Goal: Transaction & Acquisition: Obtain resource

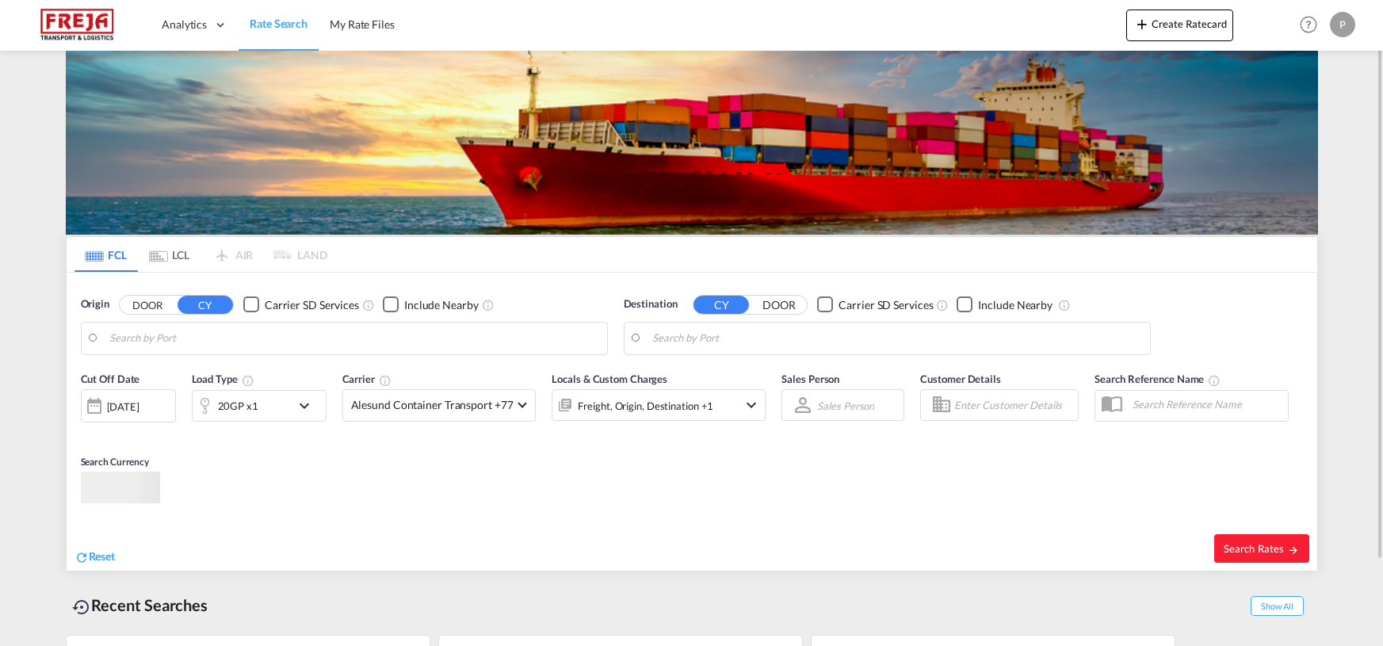
type input "[GEOGRAPHIC_DATA] ([GEOGRAPHIC_DATA]), DKCPH"
type input "[GEOGRAPHIC_DATA], ESLPG"
click at [239, 341] on input "[GEOGRAPHIC_DATA] ([GEOGRAPHIC_DATA]), DKCPH" at bounding box center [354, 339] width 490 height 24
type input "Lexi"
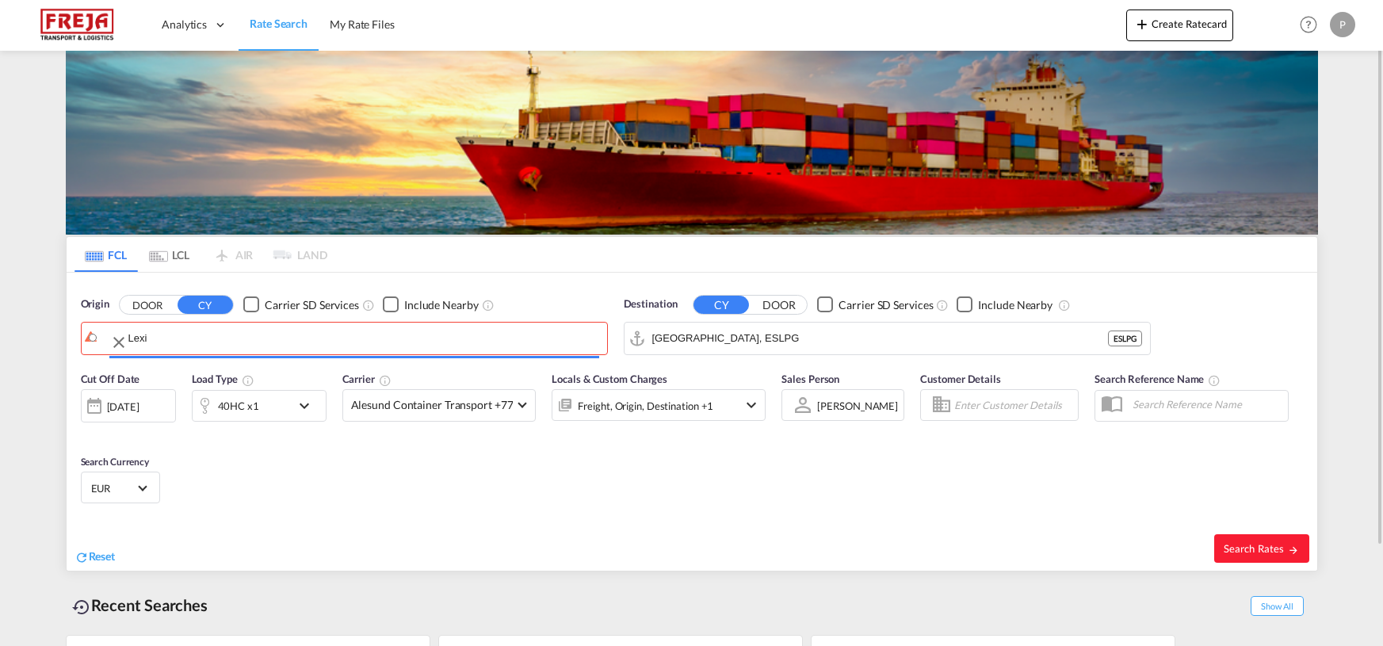
click at [236, 347] on body "Analytics Reports Dashboard Rate Search My Rate Files Analytics" at bounding box center [691, 323] width 1383 height 646
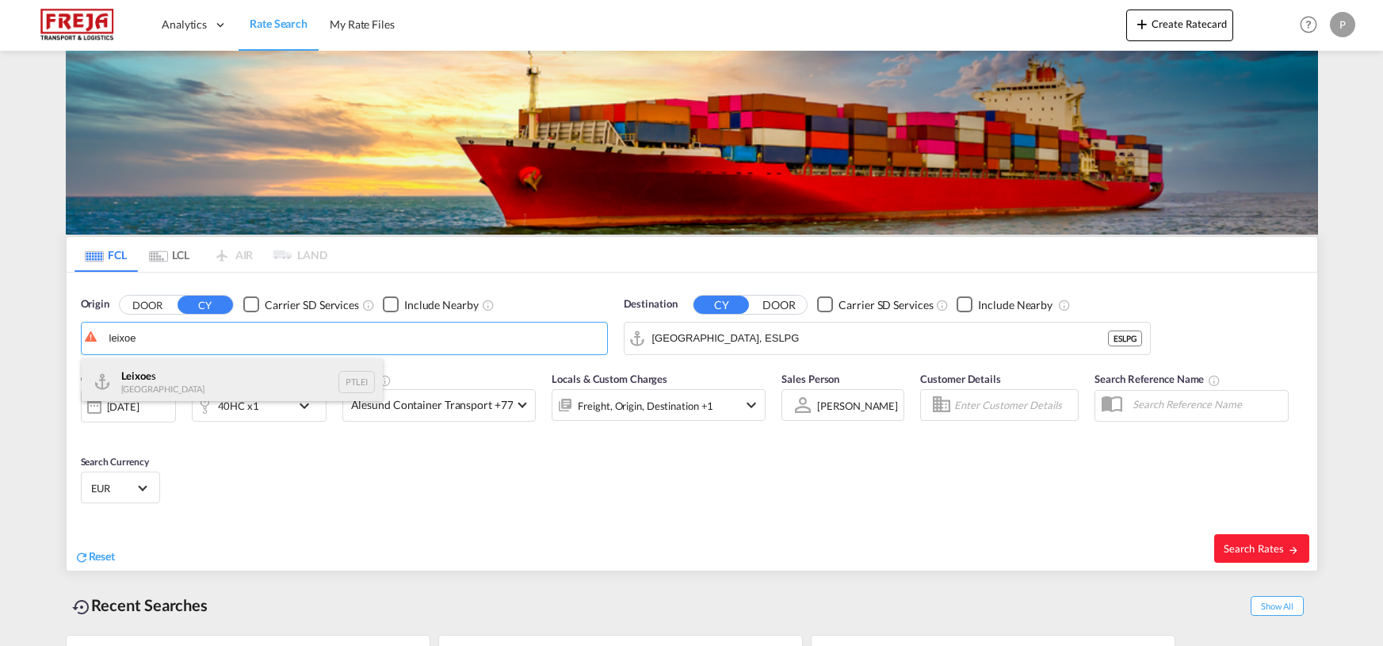
click at [160, 381] on div "Leixoe s Portugal PTLEI" at bounding box center [232, 382] width 301 height 48
type input "Leixoes, PTLEI"
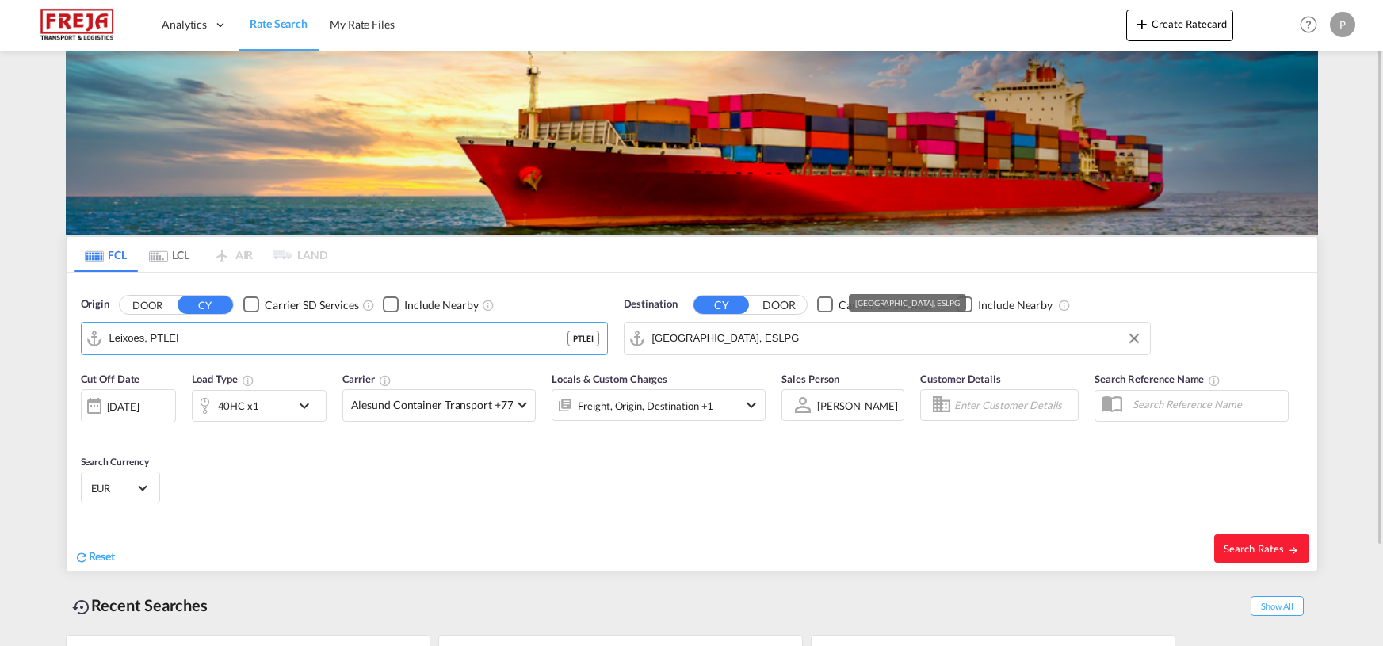
click at [782, 346] on input "[GEOGRAPHIC_DATA], ESLPG" at bounding box center [897, 339] width 490 height 24
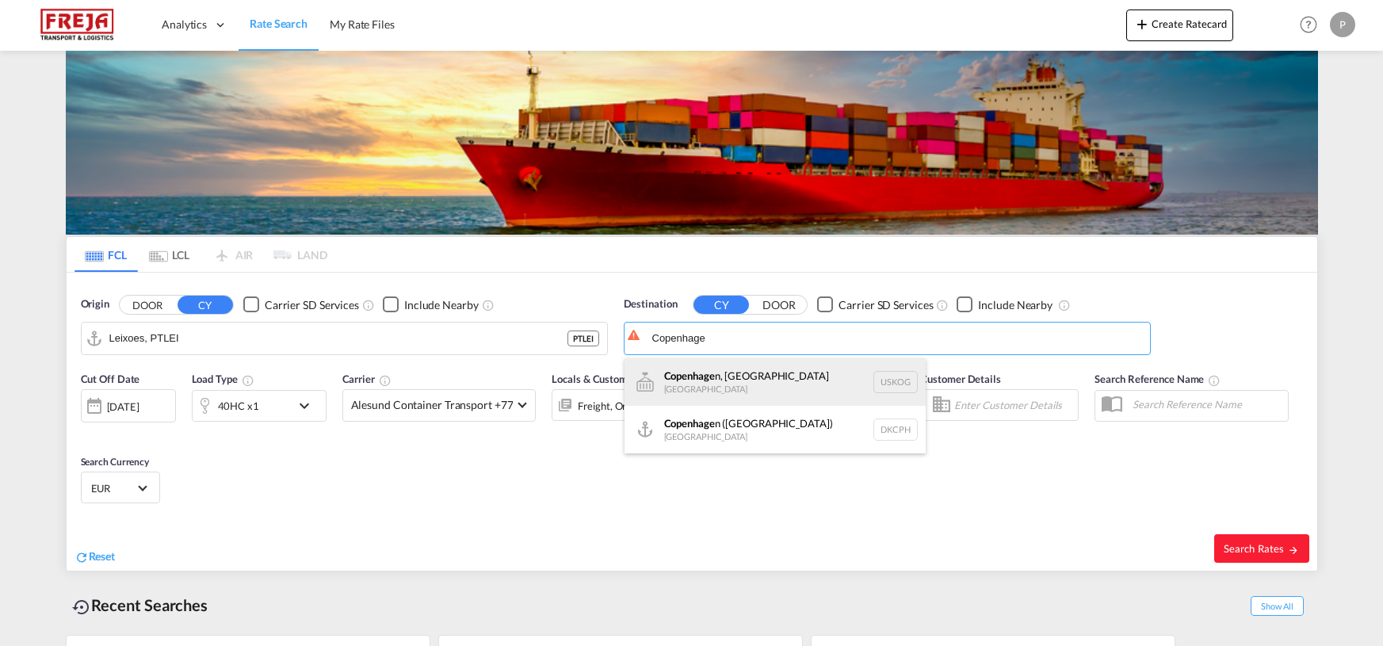
click at [746, 380] on div "Copenhage n, [GEOGRAPHIC_DATA] [GEOGRAPHIC_DATA] [GEOGRAPHIC_DATA]" at bounding box center [775, 382] width 301 height 48
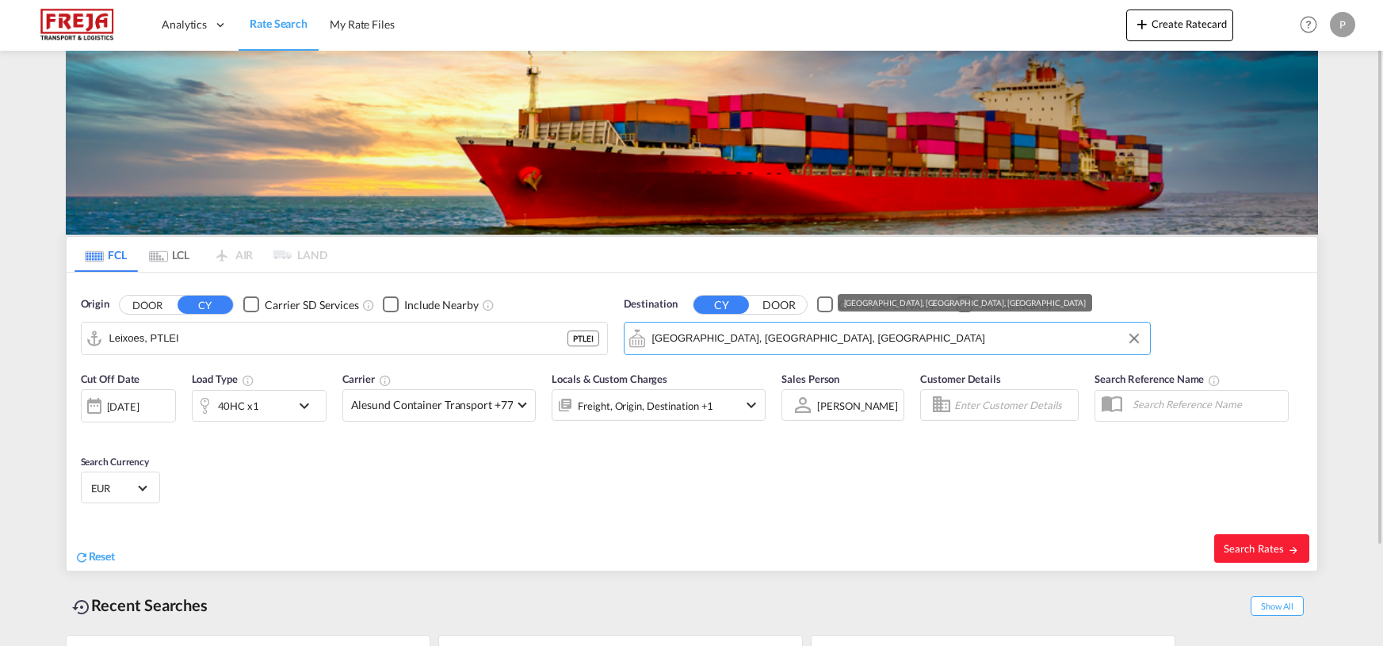
click at [804, 335] on input "[GEOGRAPHIC_DATA], [GEOGRAPHIC_DATA], [GEOGRAPHIC_DATA]" at bounding box center [897, 339] width 490 height 24
click at [805, 335] on input "[GEOGRAPHIC_DATA], [GEOGRAPHIC_DATA], [GEOGRAPHIC_DATA]" at bounding box center [897, 339] width 490 height 24
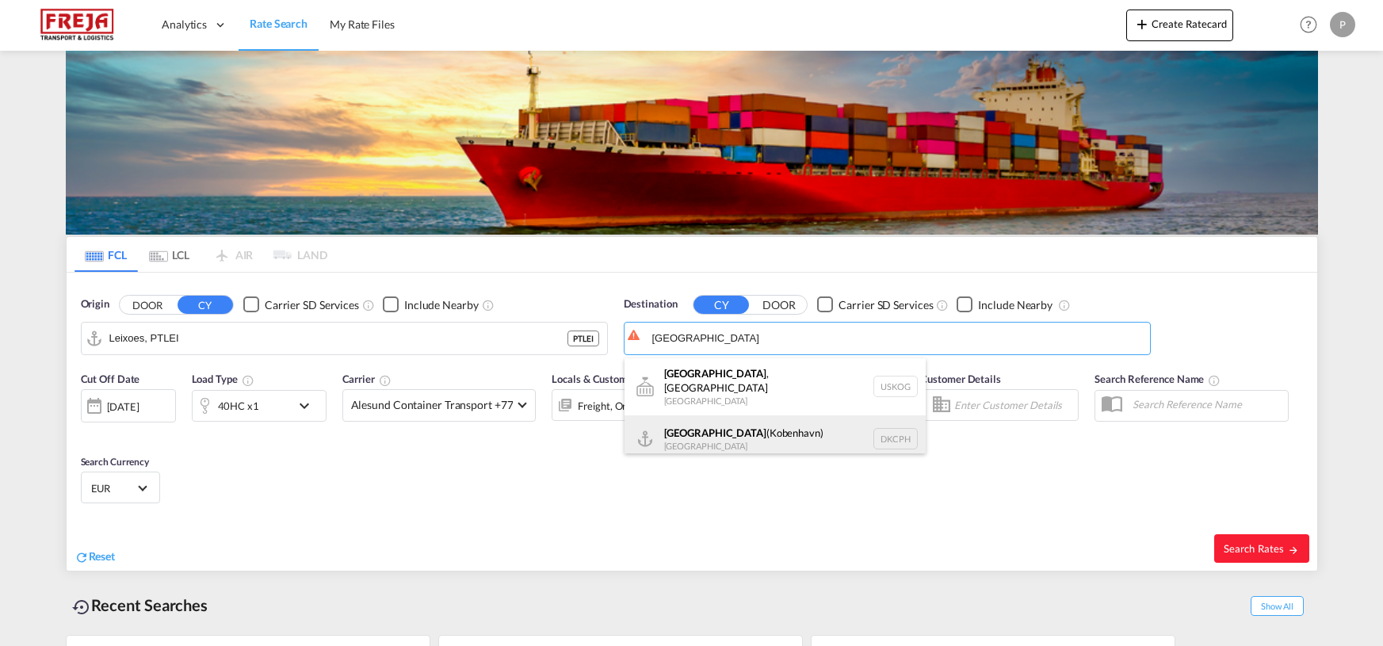
click at [771, 422] on div "[GEOGRAPHIC_DATA] ([GEOGRAPHIC_DATA]) [GEOGRAPHIC_DATA] DKCPH" at bounding box center [775, 439] width 301 height 48
type input "[GEOGRAPHIC_DATA] ([GEOGRAPHIC_DATA]), DKCPH"
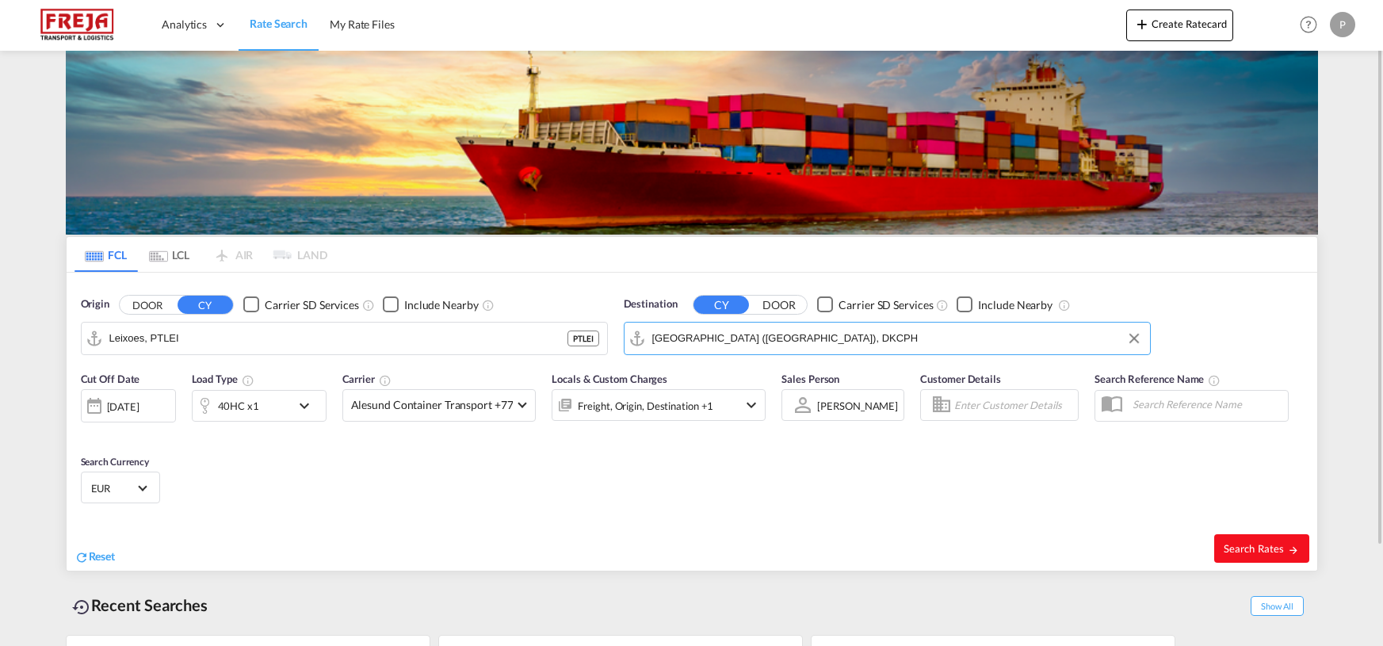
click at [898, 529] on span "Search Rates" at bounding box center [1262, 548] width 76 height 13
type input "PTLEI to DKCPH / [DATE]"
